Goal: Check status

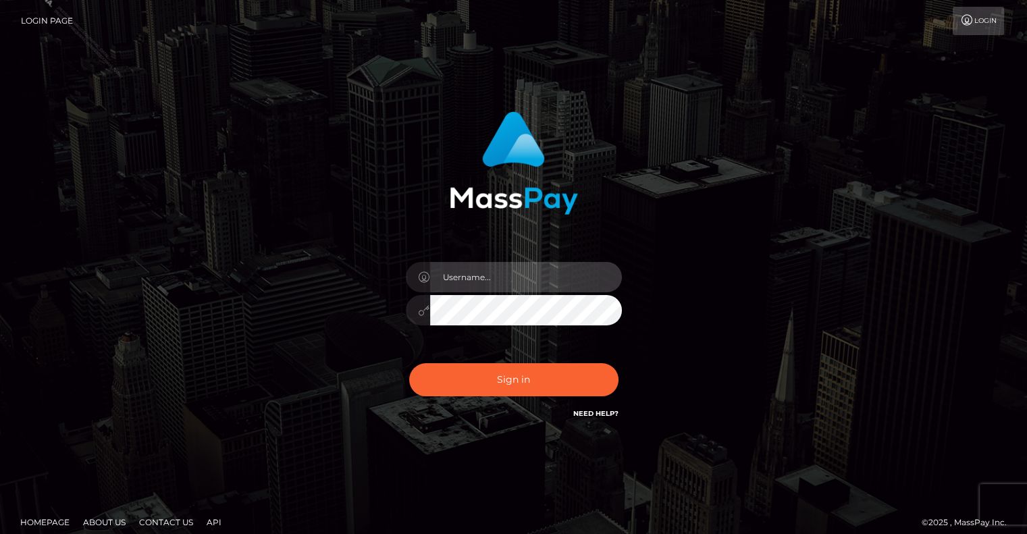
click at [527, 286] on input "text" at bounding box center [526, 277] width 192 height 30
type input "[PERSON_NAME].Spree"
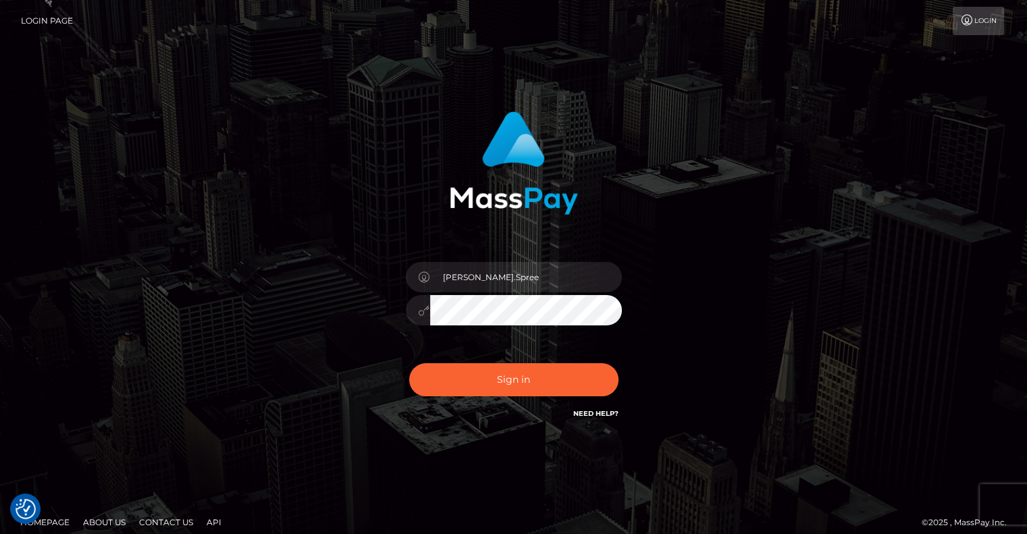
click at [409, 363] on button "Sign in" at bounding box center [513, 379] width 209 height 33
click at [542, 375] on button "Sign in" at bounding box center [513, 379] width 209 height 33
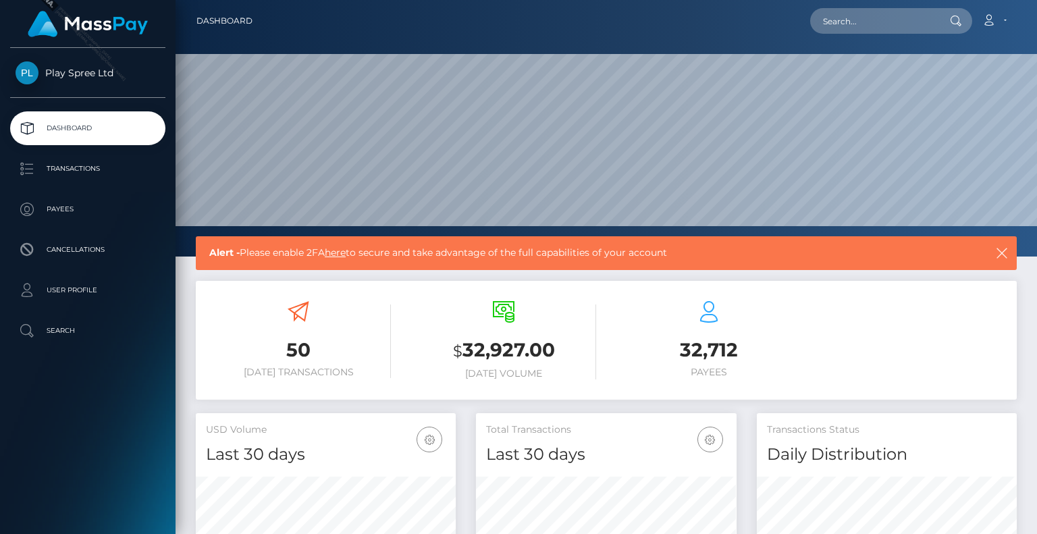
scroll to position [239, 259]
click at [99, 162] on p "Transactions" at bounding box center [88, 169] width 144 height 20
